Goal: Task Accomplishment & Management: Use online tool/utility

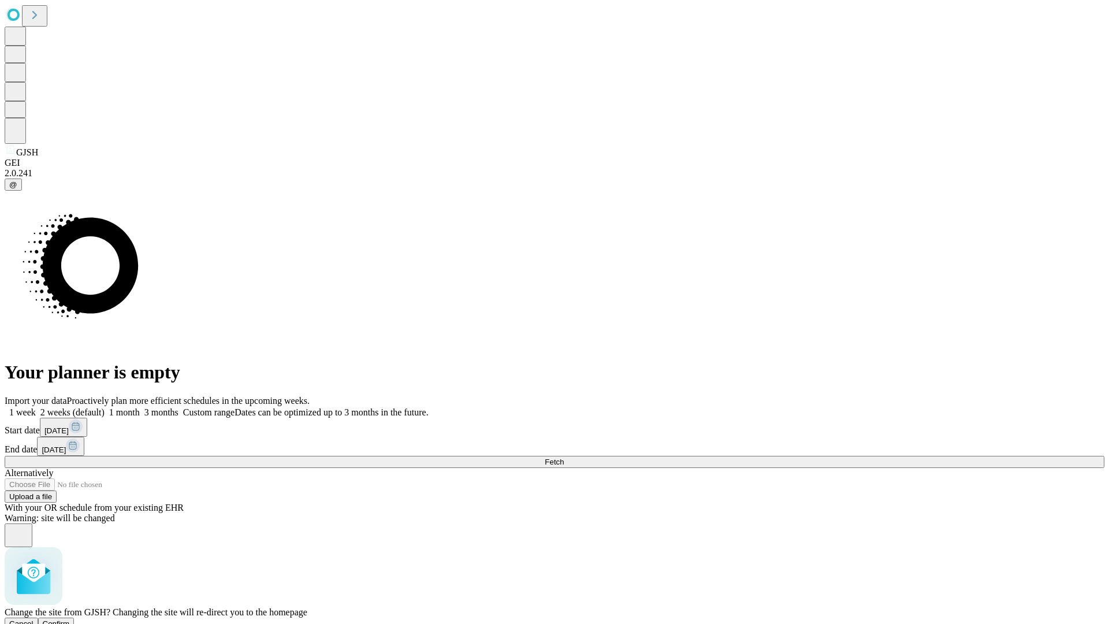
click at [70, 619] on span "Confirm" at bounding box center [56, 623] width 27 height 9
click at [36, 407] on label "1 week" at bounding box center [20, 412] width 31 height 10
click at [564, 457] on span "Fetch" at bounding box center [554, 461] width 19 height 9
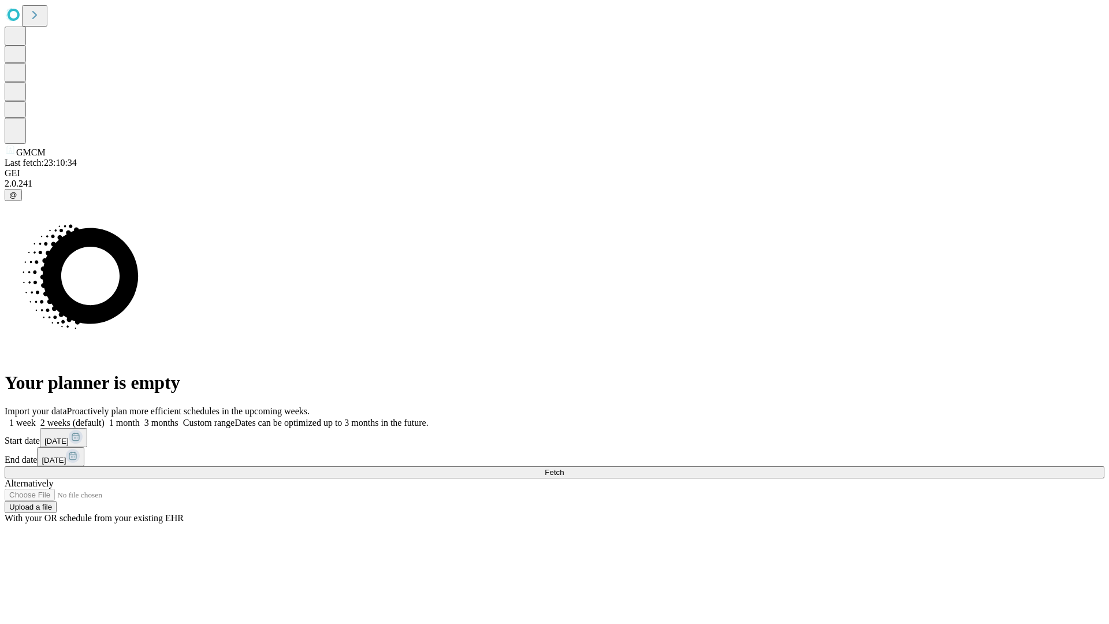
click at [36, 418] on label "1 week" at bounding box center [20, 423] width 31 height 10
click at [564, 468] on span "Fetch" at bounding box center [554, 472] width 19 height 9
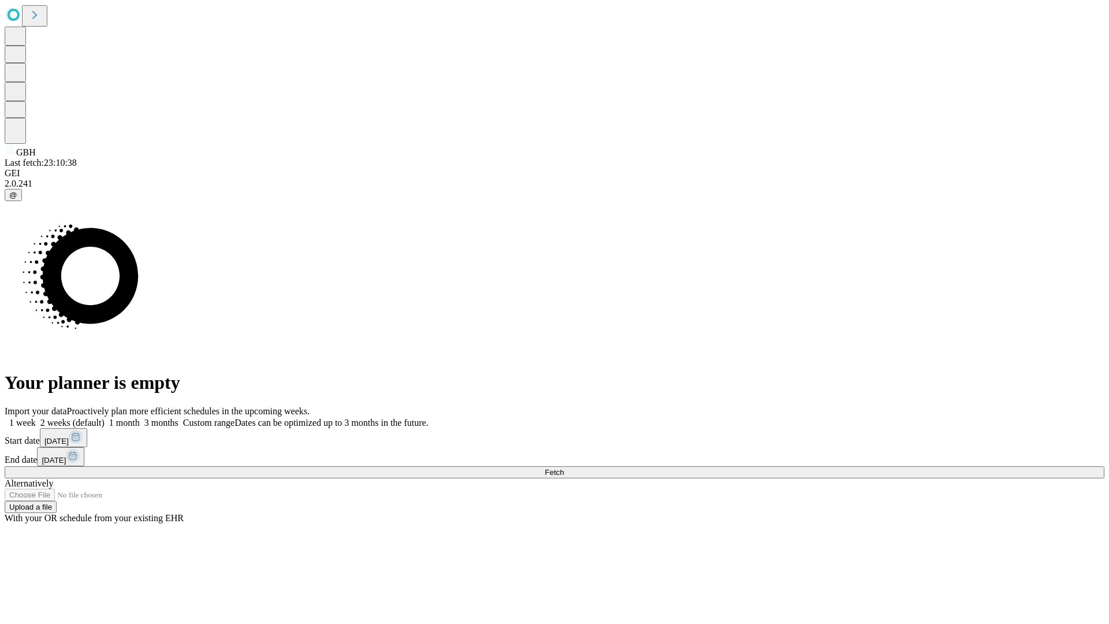
click at [36, 418] on label "1 week" at bounding box center [20, 423] width 31 height 10
click at [564, 468] on span "Fetch" at bounding box center [554, 472] width 19 height 9
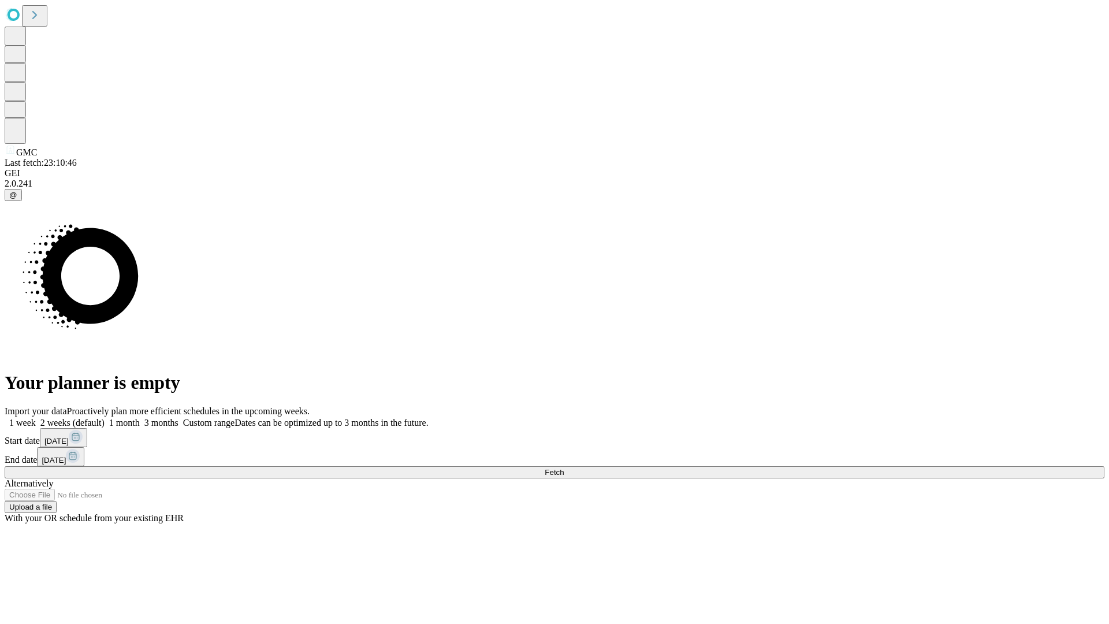
click at [36, 418] on label "1 week" at bounding box center [20, 423] width 31 height 10
click at [564, 468] on span "Fetch" at bounding box center [554, 472] width 19 height 9
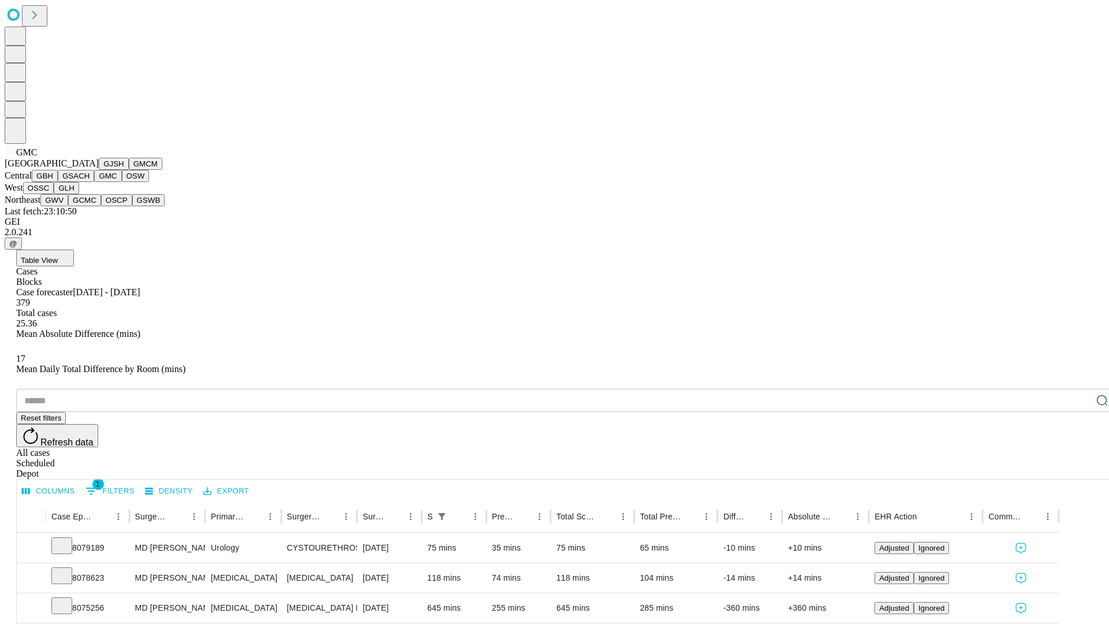
click at [122, 182] on button "OSW" at bounding box center [136, 176] width 28 height 12
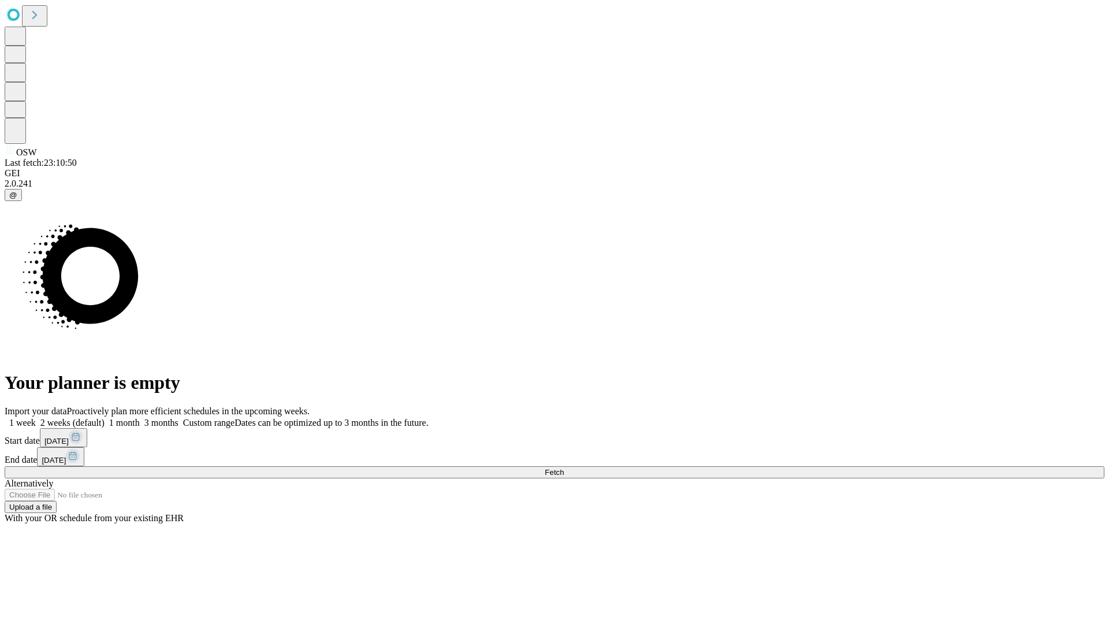
click at [36, 418] on label "1 week" at bounding box center [20, 423] width 31 height 10
click at [564, 468] on span "Fetch" at bounding box center [554, 472] width 19 height 9
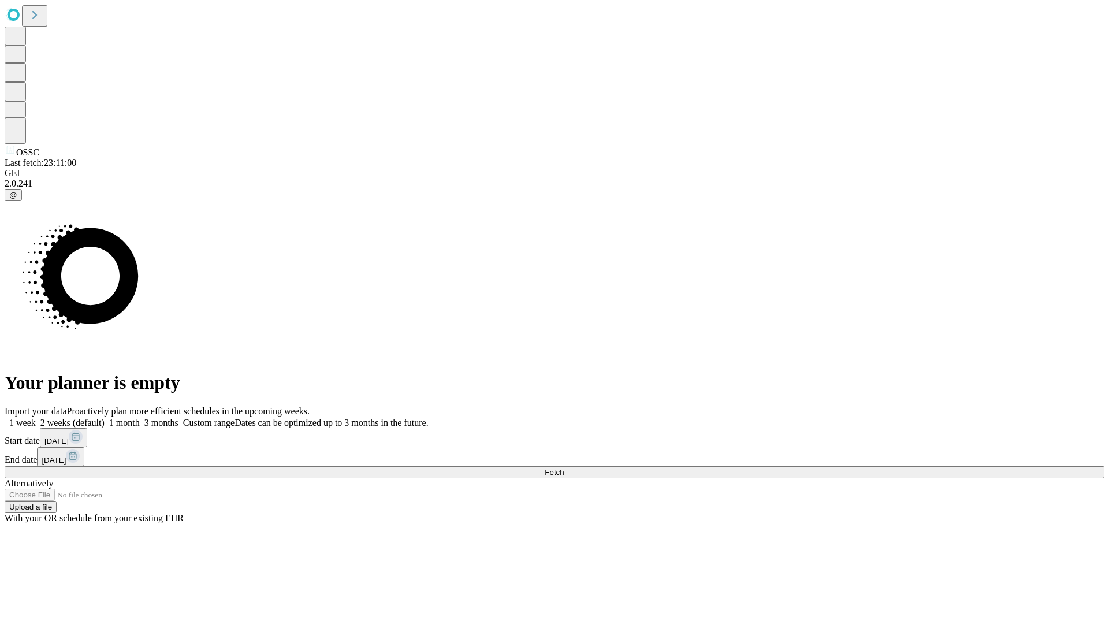
click at [36, 418] on label "1 week" at bounding box center [20, 423] width 31 height 10
click at [564, 468] on span "Fetch" at bounding box center [554, 472] width 19 height 9
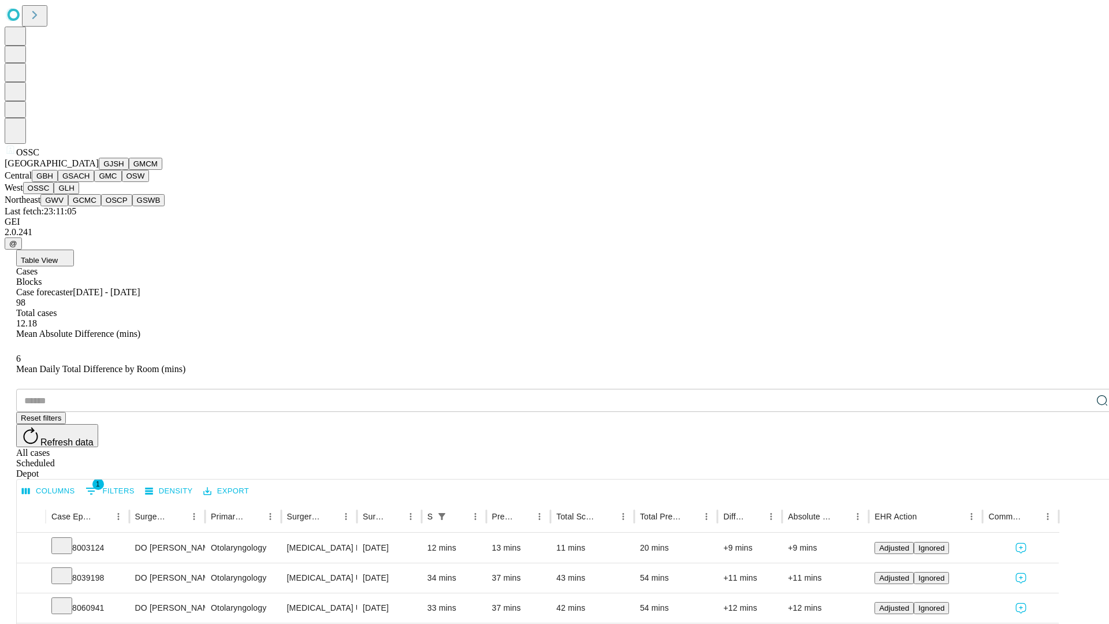
click at [79, 194] on button "GLH" at bounding box center [66, 188] width 25 height 12
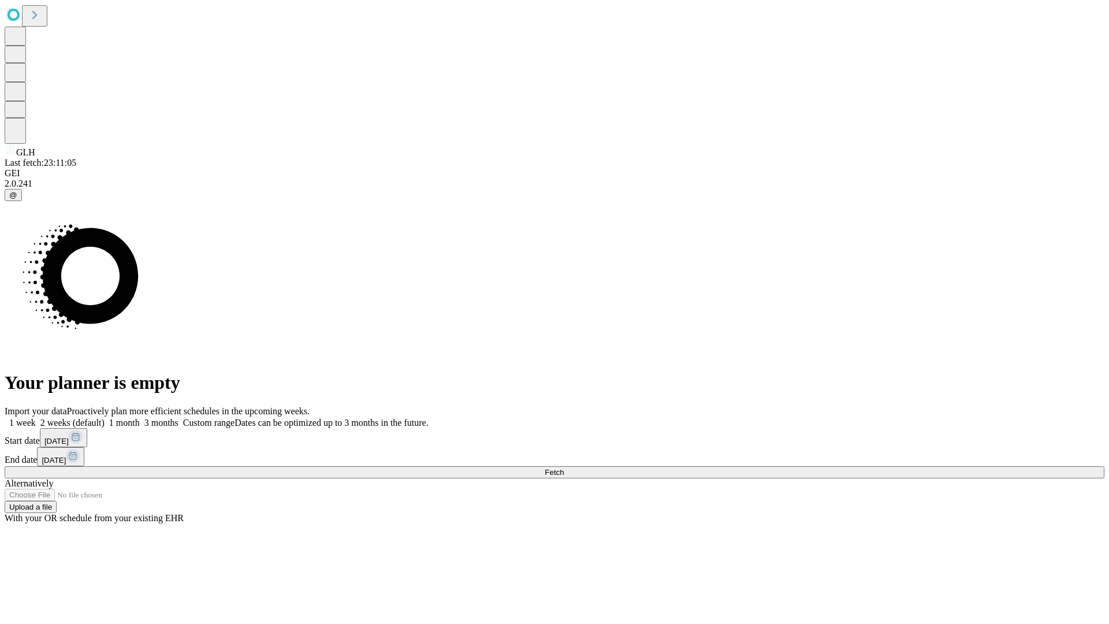
click at [36, 418] on label "1 week" at bounding box center [20, 423] width 31 height 10
click at [564, 468] on span "Fetch" at bounding box center [554, 472] width 19 height 9
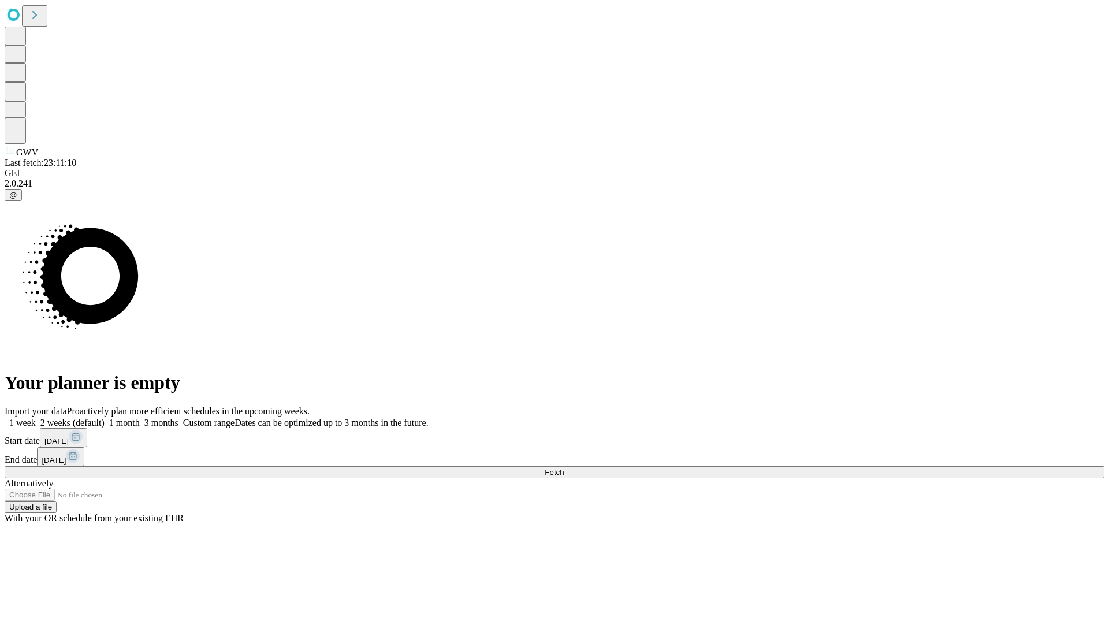
click at [36, 418] on label "1 week" at bounding box center [20, 423] width 31 height 10
click at [564, 468] on span "Fetch" at bounding box center [554, 472] width 19 height 9
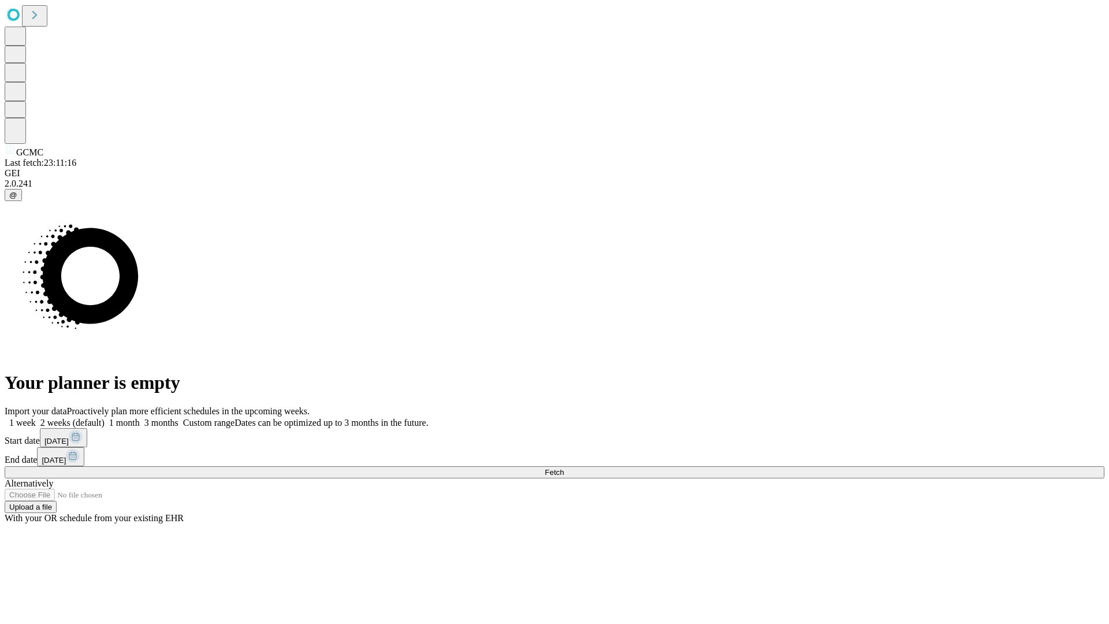
click at [36, 418] on label "1 week" at bounding box center [20, 423] width 31 height 10
click at [564, 468] on span "Fetch" at bounding box center [554, 472] width 19 height 9
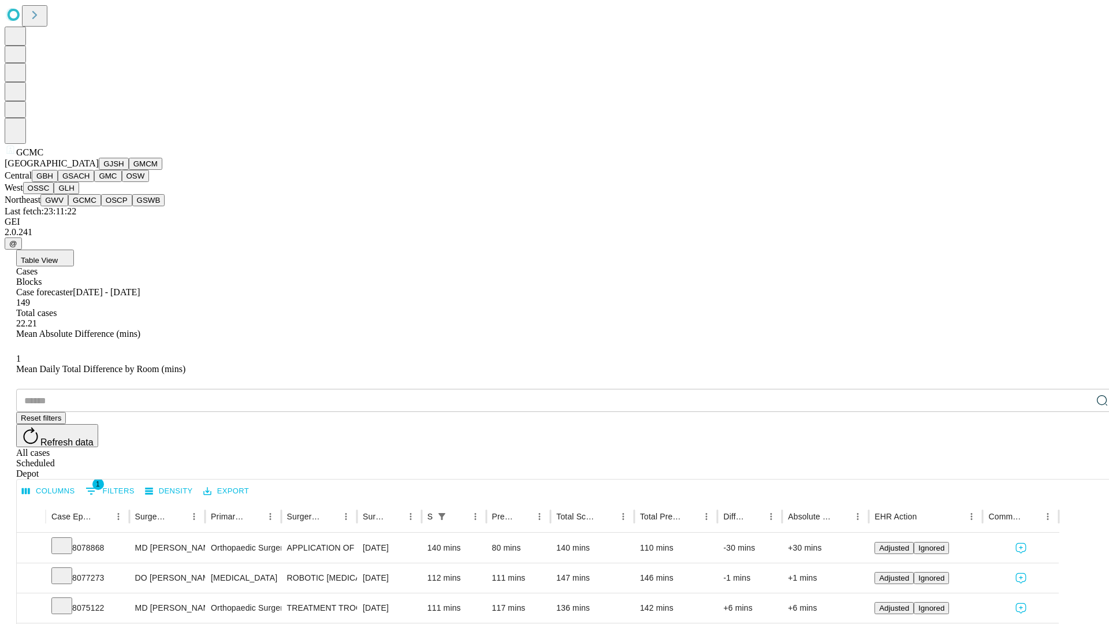
click at [101, 206] on button "OSCP" at bounding box center [116, 200] width 31 height 12
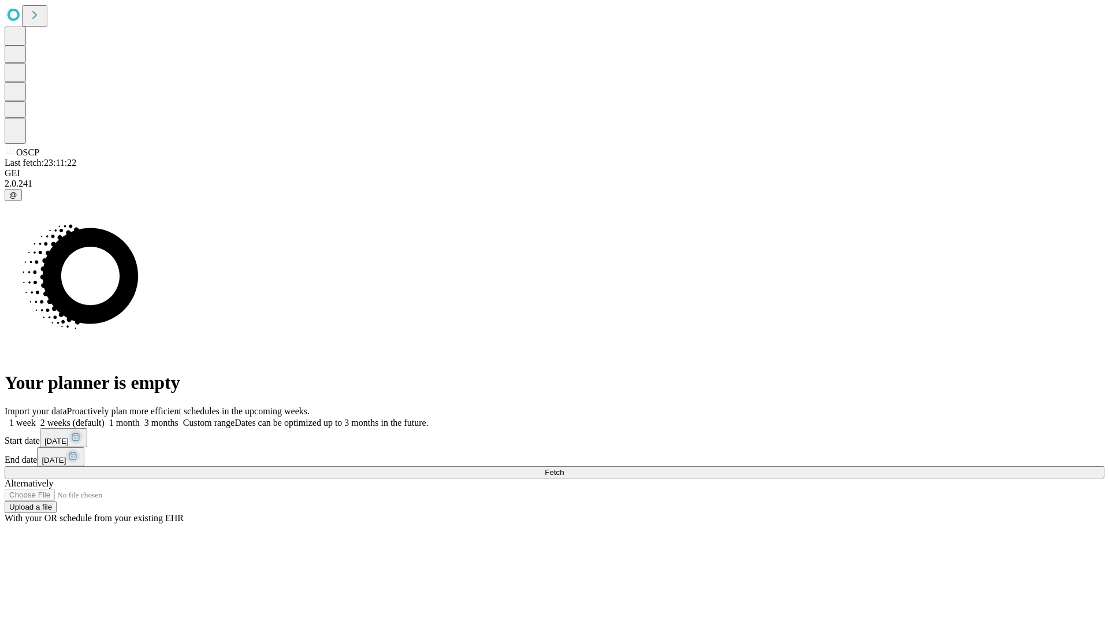
click at [36, 418] on label "1 week" at bounding box center [20, 423] width 31 height 10
click at [564, 468] on span "Fetch" at bounding box center [554, 472] width 19 height 9
